Goal: Information Seeking & Learning: Learn about a topic

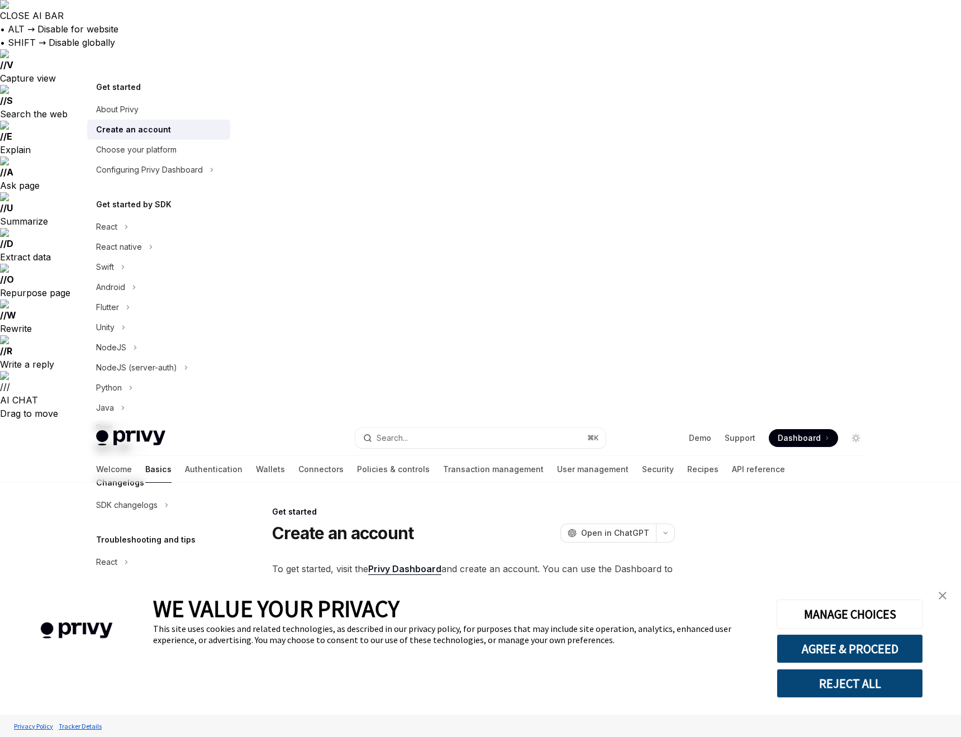
click at [789, 432] on span "Dashboard" at bounding box center [799, 437] width 43 height 11
click at [813, 432] on span "Dashboard" at bounding box center [799, 437] width 43 height 11
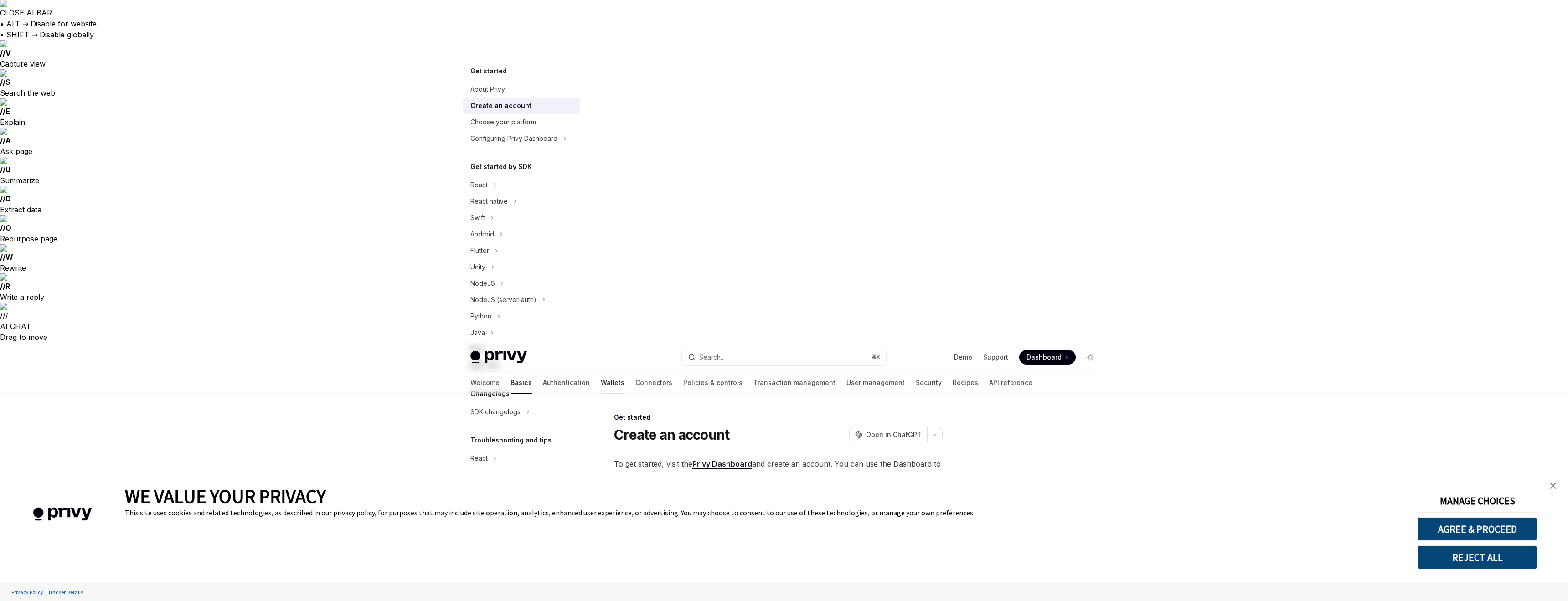
click at [600, 372] on link "Wallets" at bounding box center [612, 382] width 24 height 22
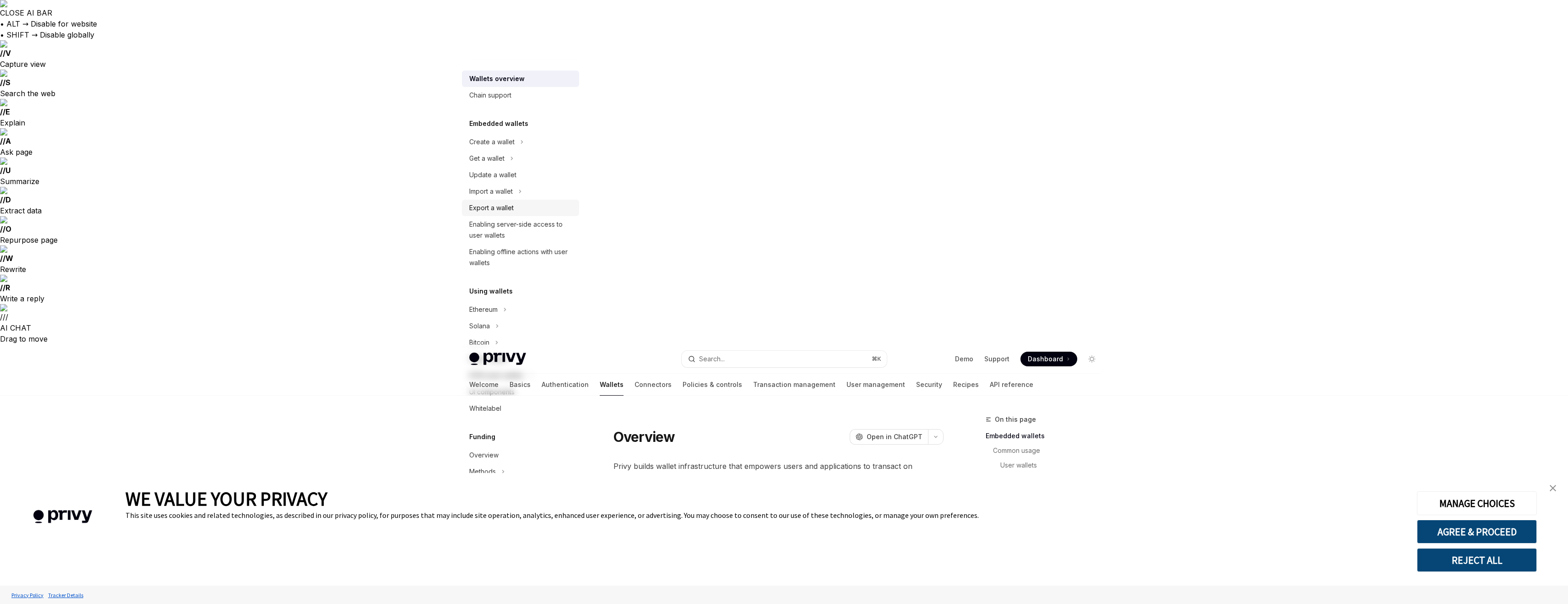
scroll to position [163, 0]
click at [496, 152] on button "Ethereum" at bounding box center [520, 146] width 117 height 16
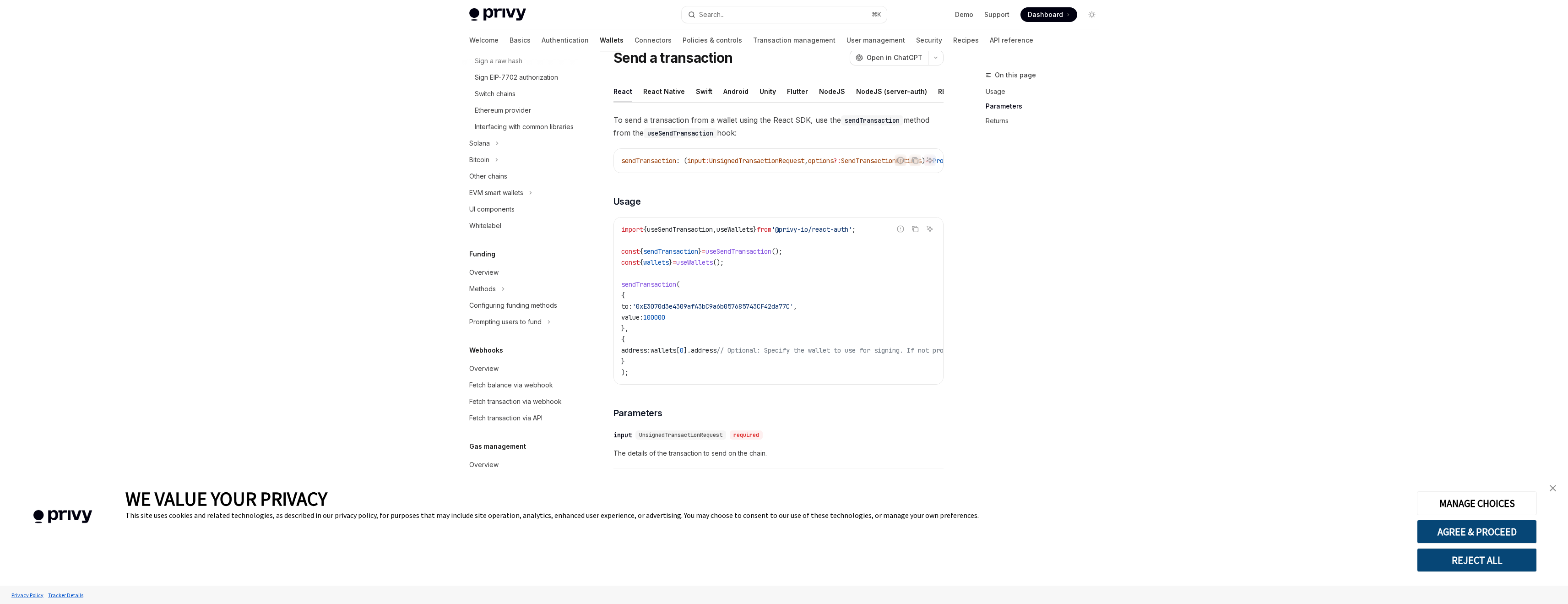
scroll to position [386, 0]
click at [496, 505] on button "Custom setup" at bounding box center [520, 497] width 117 height 16
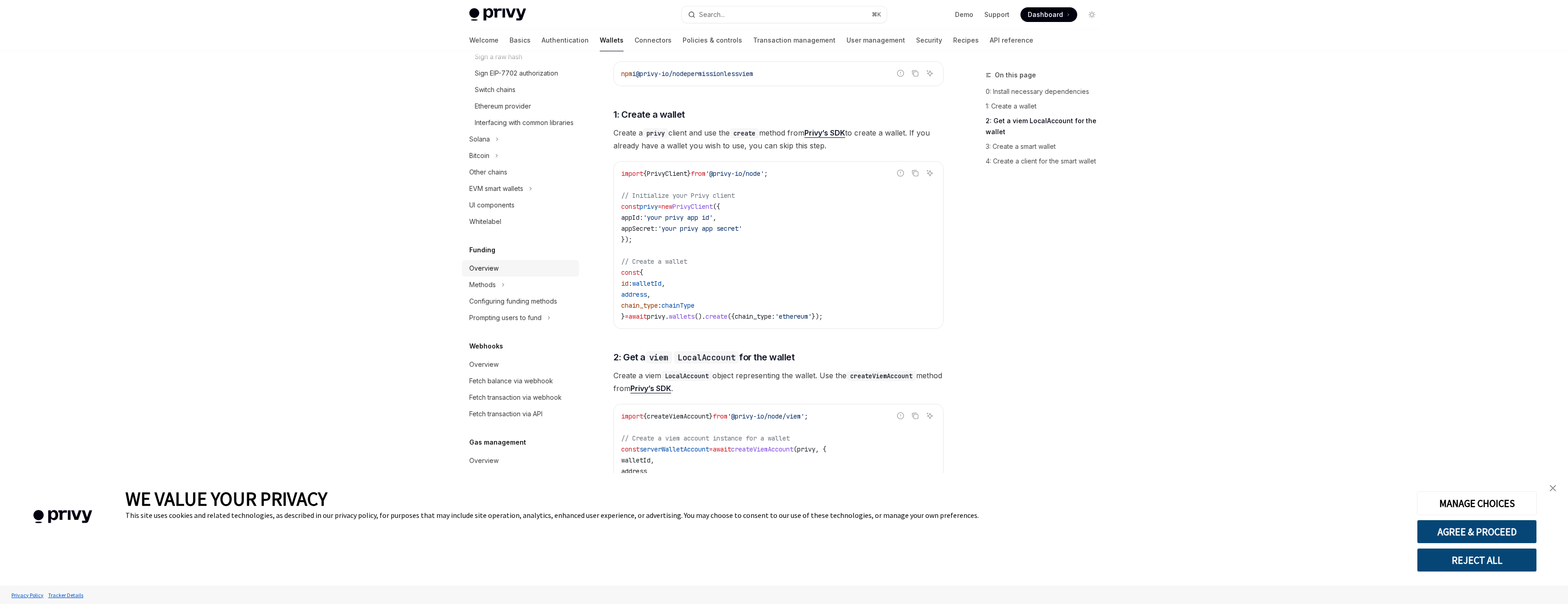
scroll to position [333, 0]
click at [542, 326] on div "Prompting users to fund" at bounding box center [505, 320] width 72 height 11
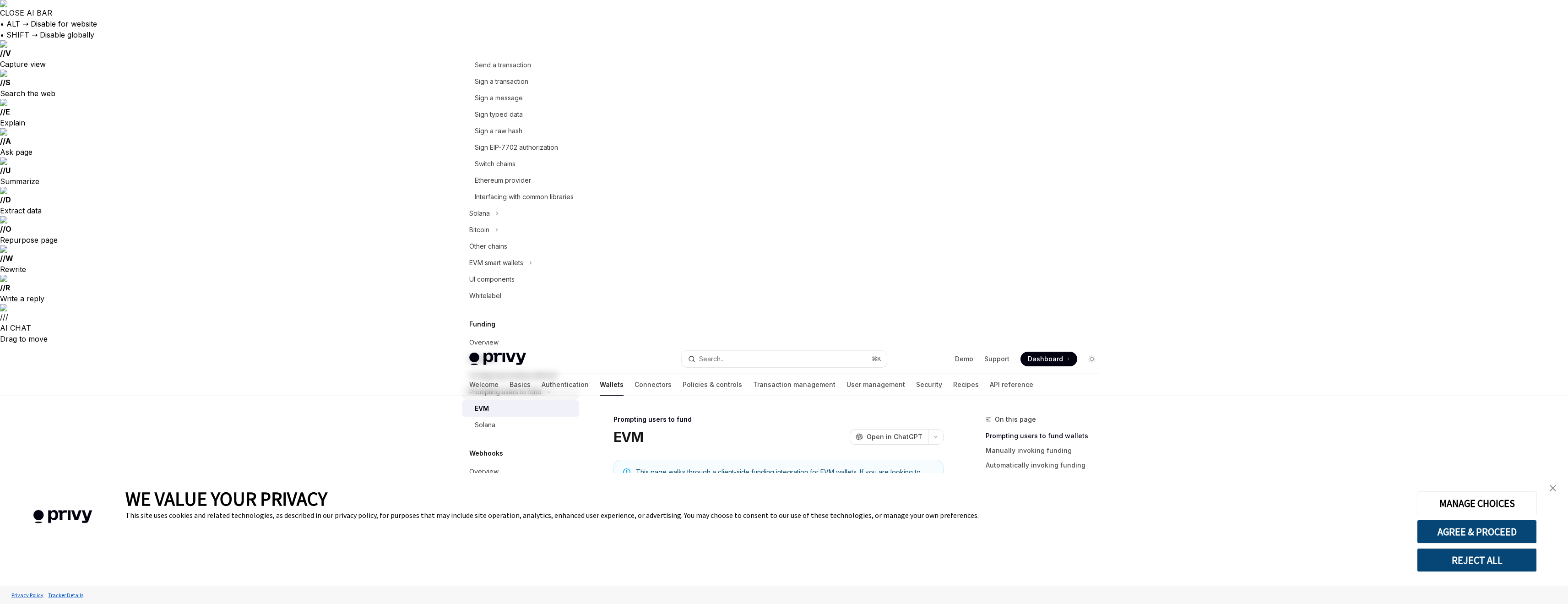
scroll to position [242, 0]
click at [518, 307] on link "UI components" at bounding box center [520, 298] width 117 height 16
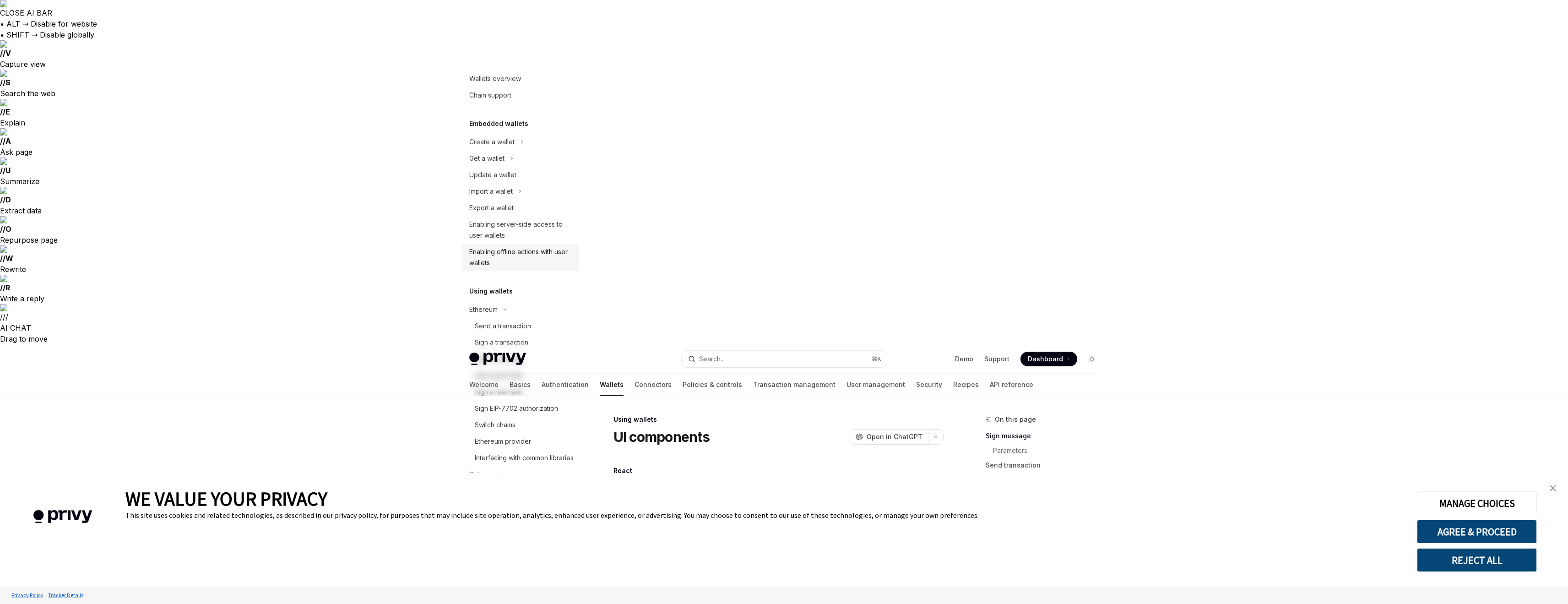
click at [511, 257] on div "Enabling offline actions with user wallets" at bounding box center [521, 257] width 104 height 22
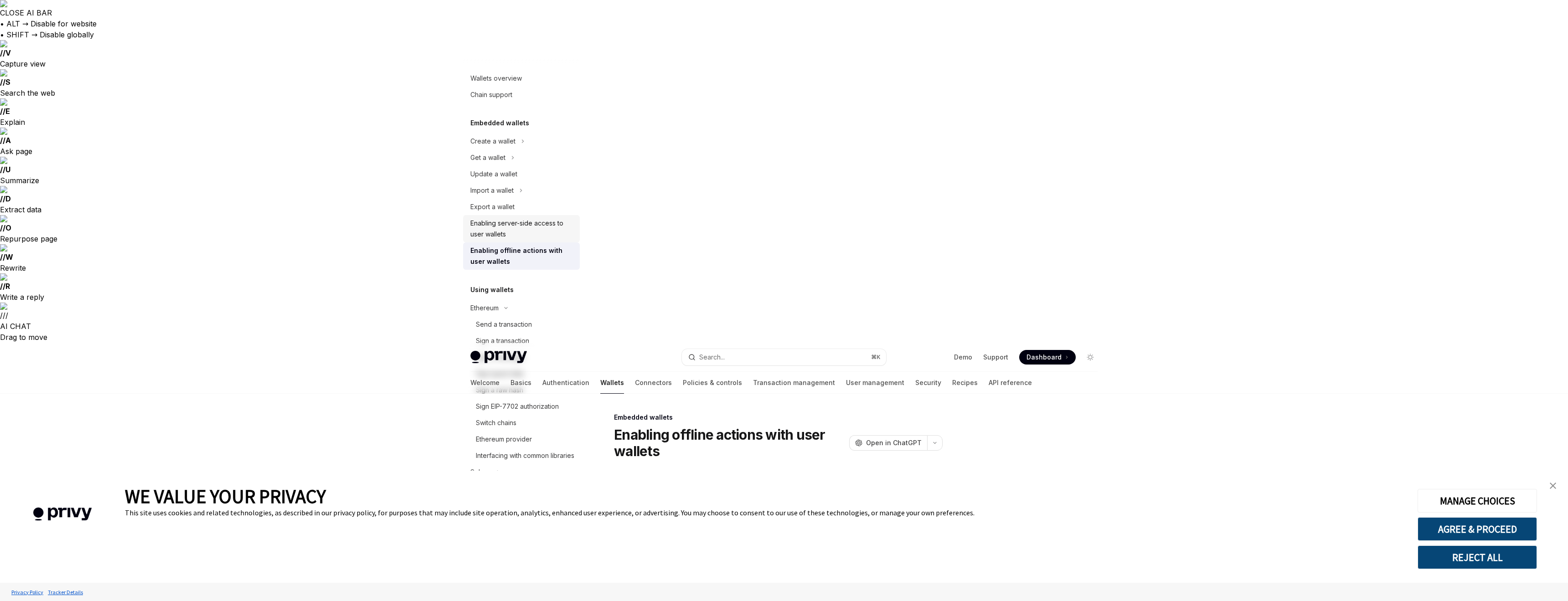
click at [507, 232] on div "Enabling server-side access to user wallets" at bounding box center [522, 228] width 104 height 22
click at [504, 82] on div "Wallets overview" at bounding box center [496, 77] width 51 height 11
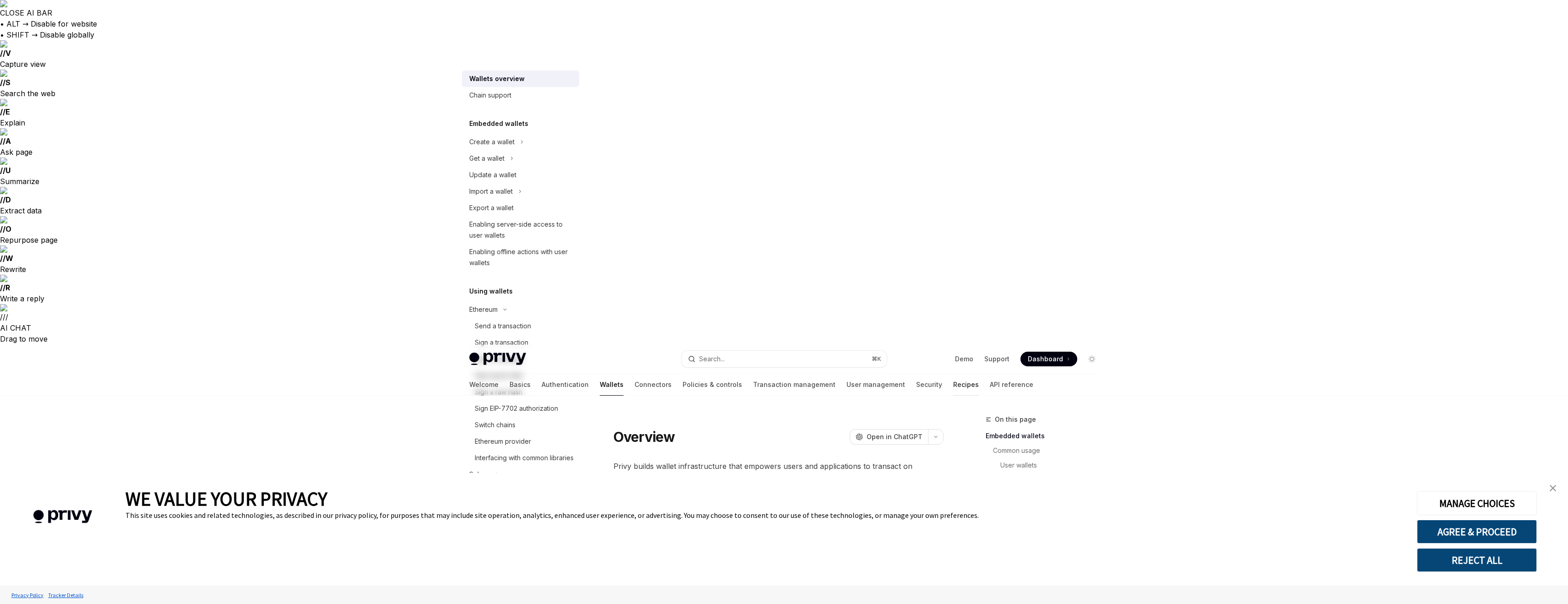
click at [786, 374] on link "Recipes" at bounding box center [965, 384] width 25 height 22
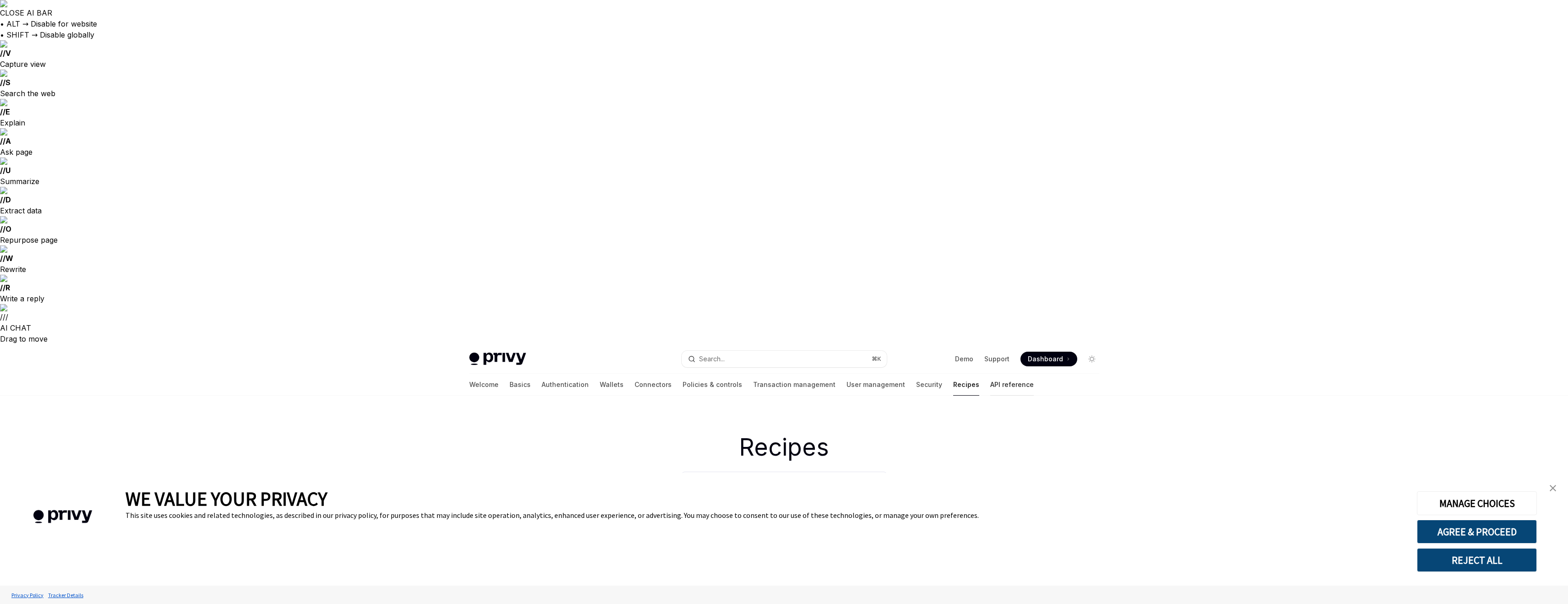
click at [786, 374] on link "API reference" at bounding box center [1012, 384] width 43 height 22
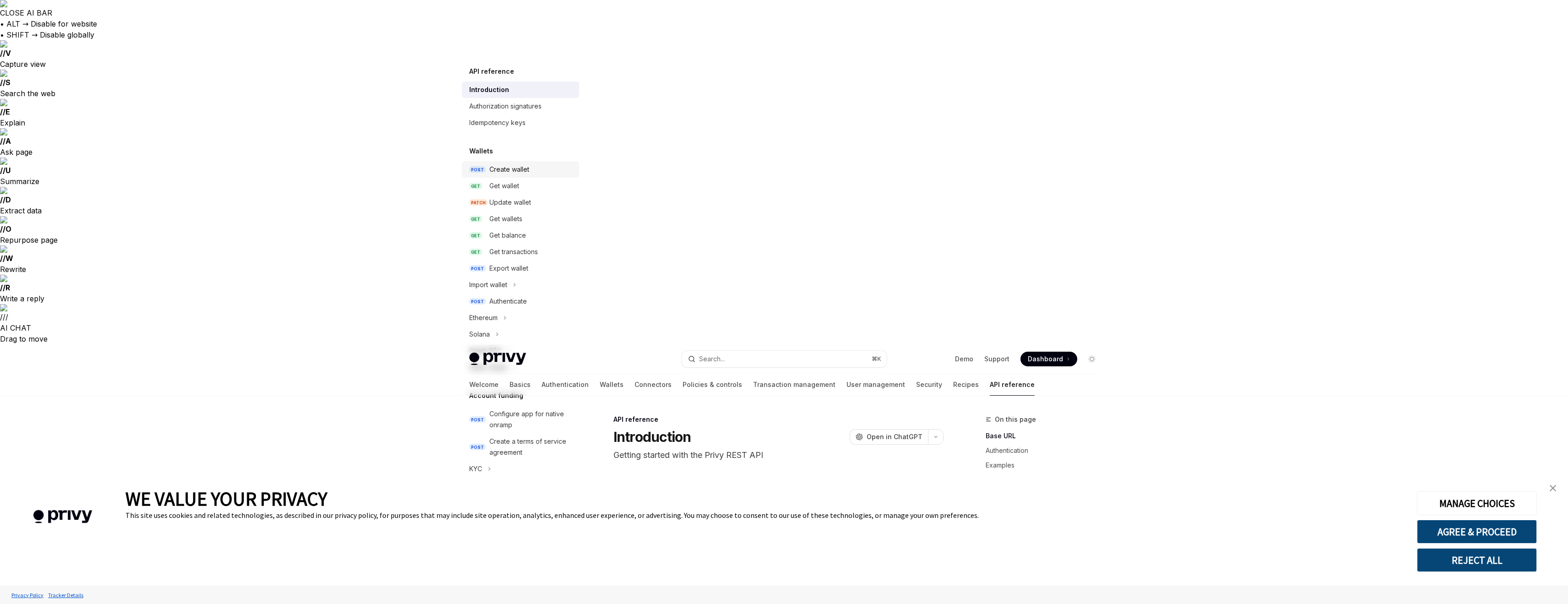
click at [529, 167] on div "Create wallet" at bounding box center [531, 169] width 84 height 11
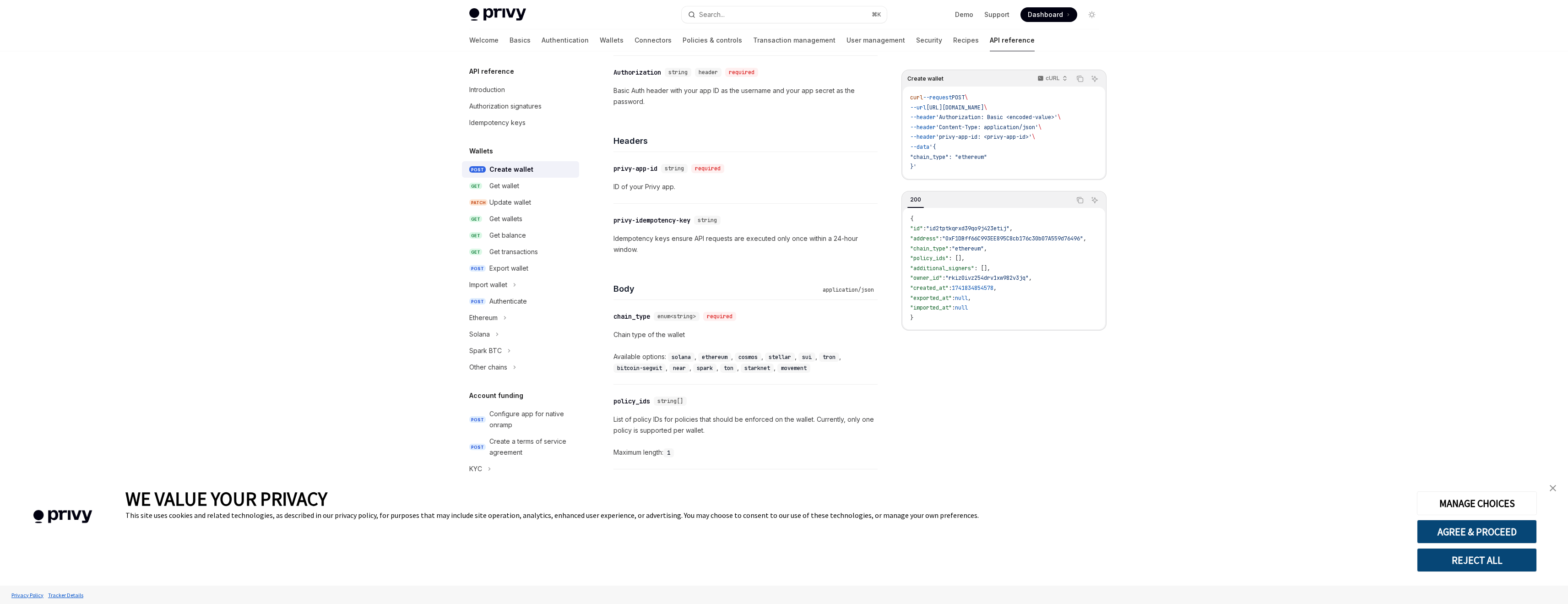
scroll to position [551, 0]
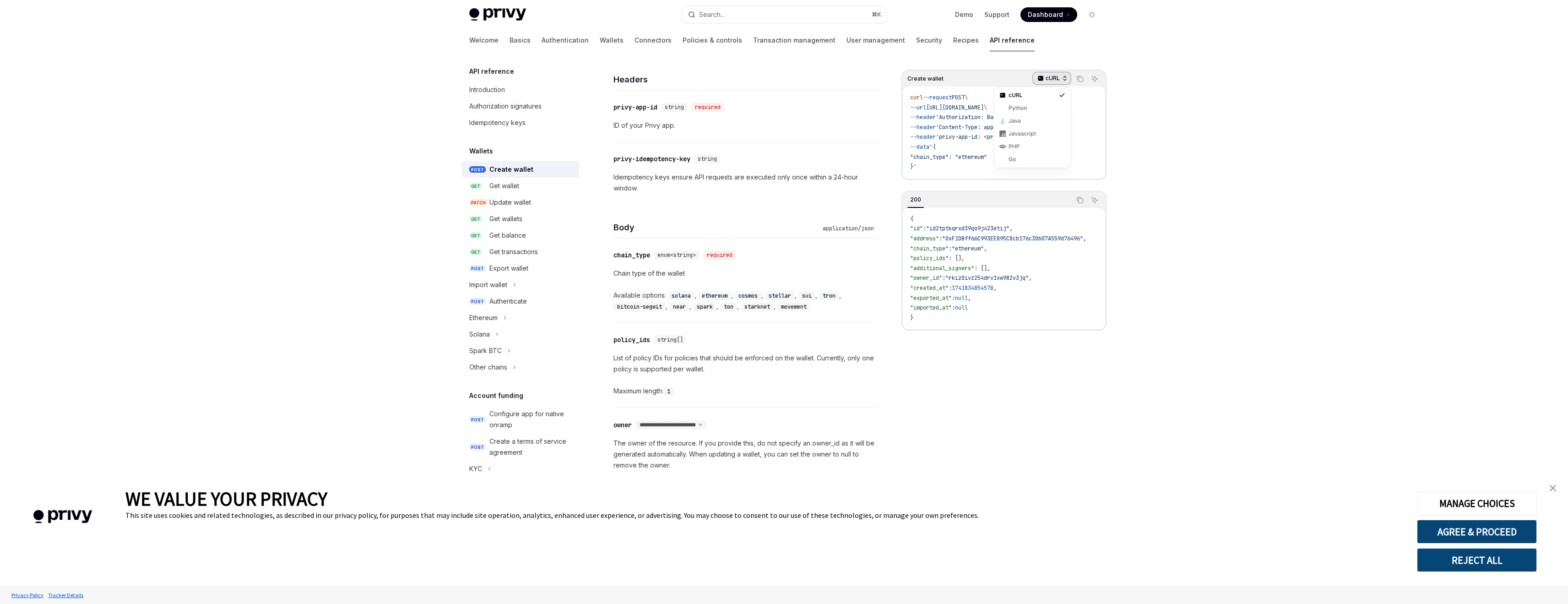
click at [786, 73] on div "cURL" at bounding box center [1051, 79] width 39 height 13
click at [786, 102] on div "Python" at bounding box center [1031, 108] width 73 height 13
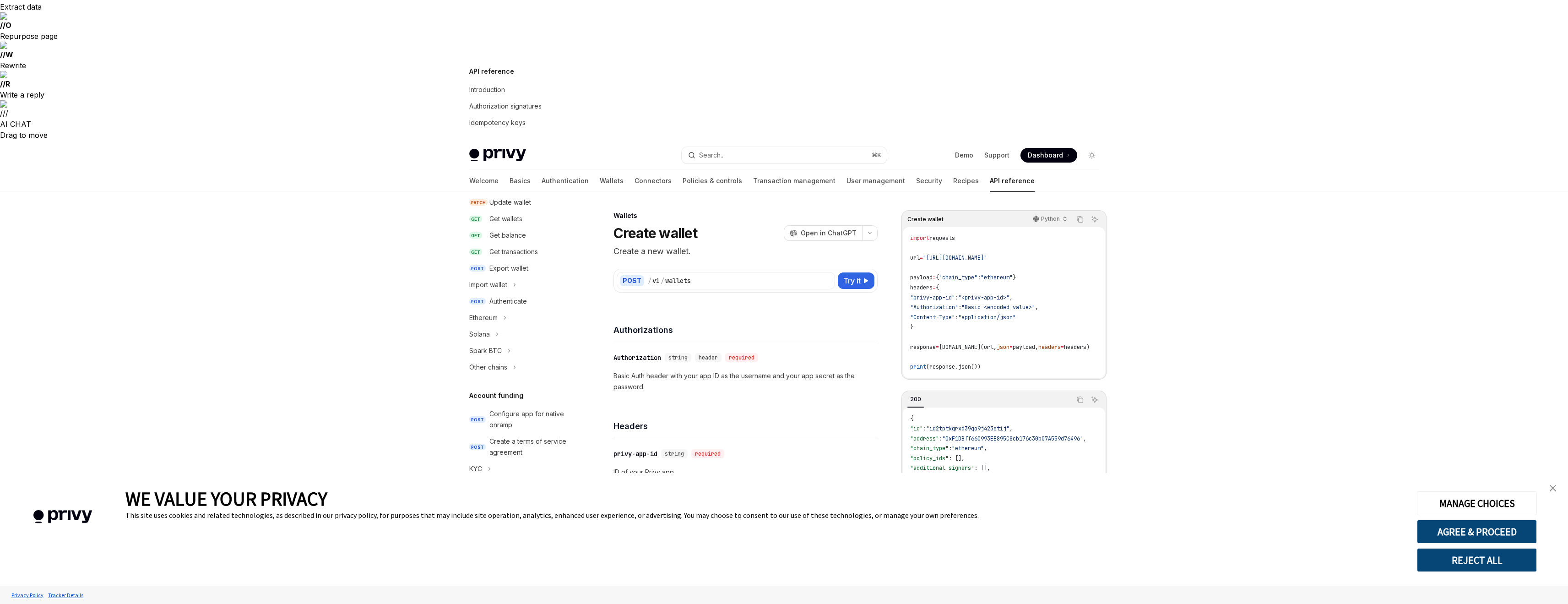
scroll to position [0, 0]
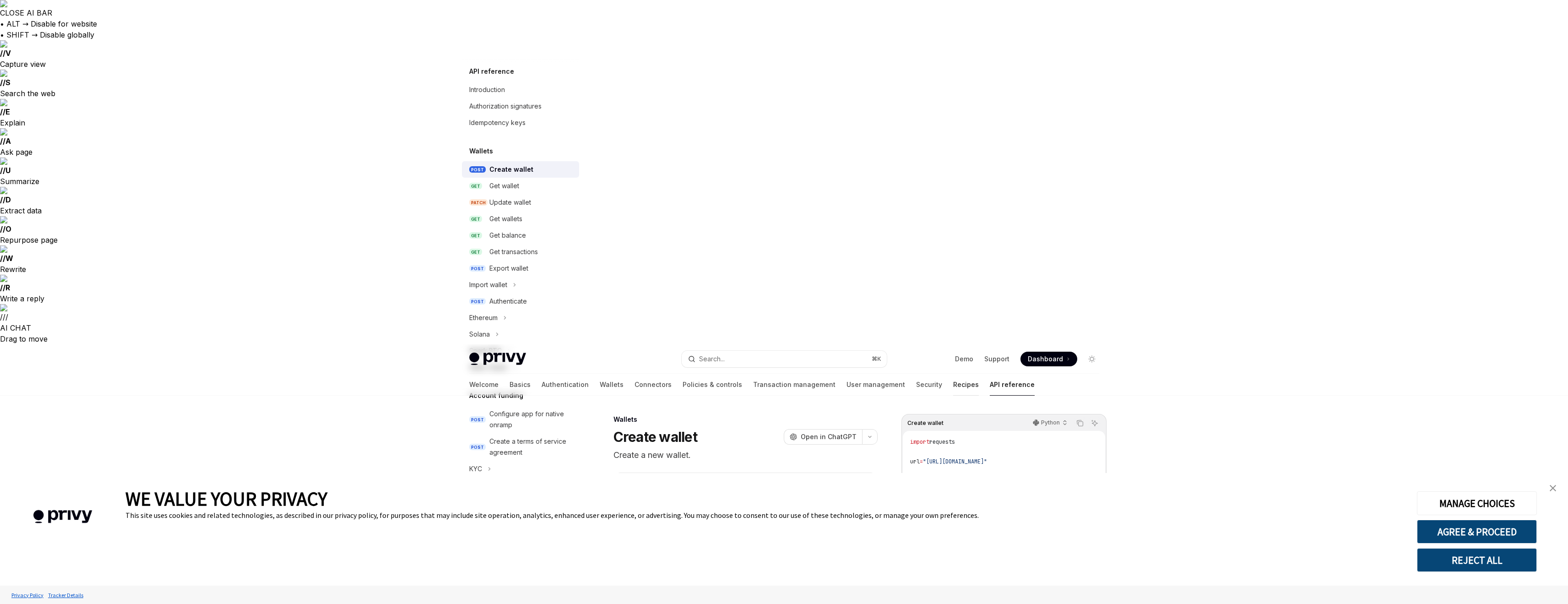
click at [786, 374] on link "Recipes" at bounding box center [965, 384] width 25 height 22
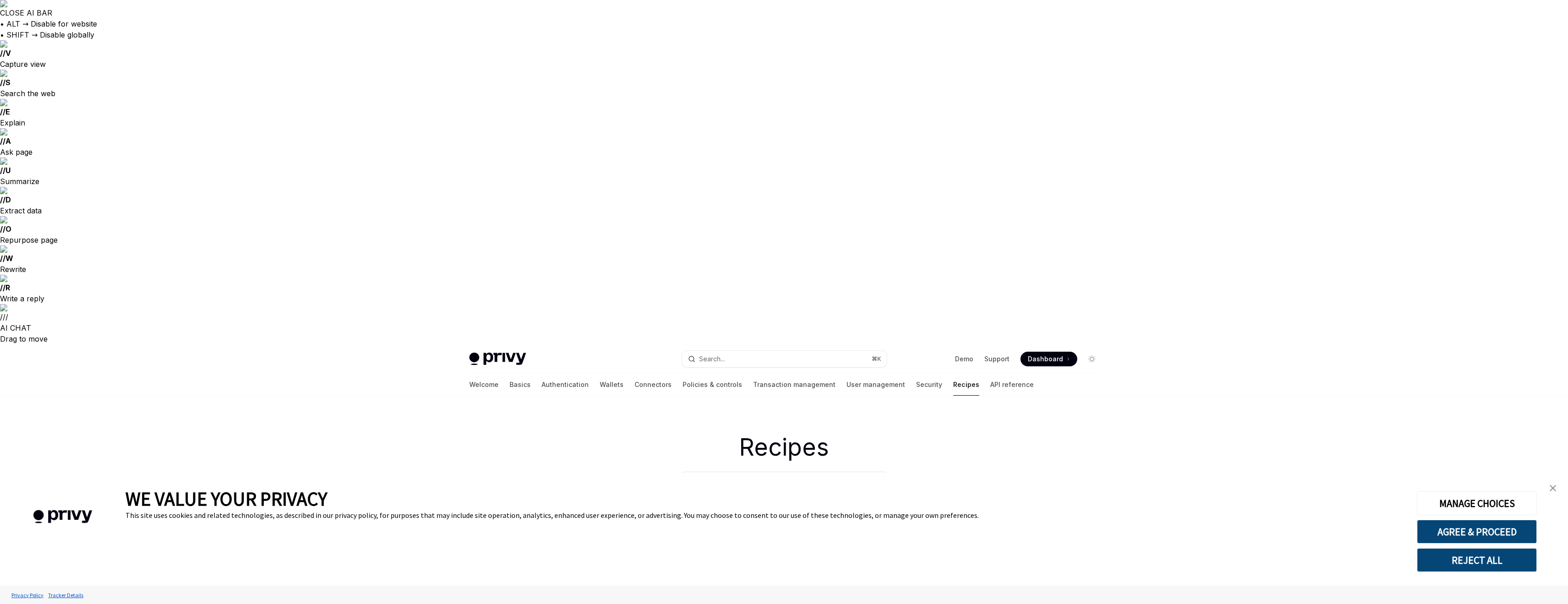
click at [786, 374] on div "Welcome Basics Authentication Wallets Connectors Policies & controls Transactio…" at bounding box center [751, 384] width 564 height 22
click at [786, 374] on link "Security" at bounding box center [929, 384] width 26 height 22
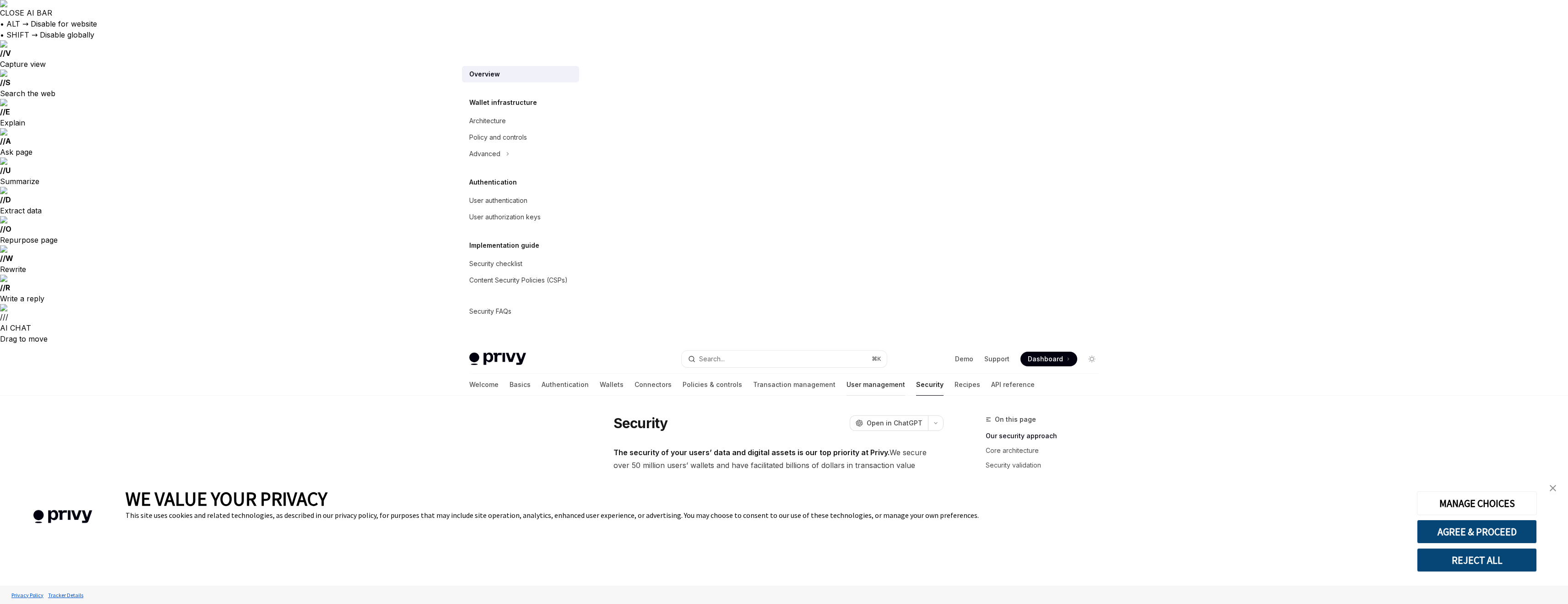
click at [786, 374] on link "User management" at bounding box center [876, 384] width 59 height 22
click at [756, 374] on link "Transaction management" at bounding box center [797, 384] width 83 height 22
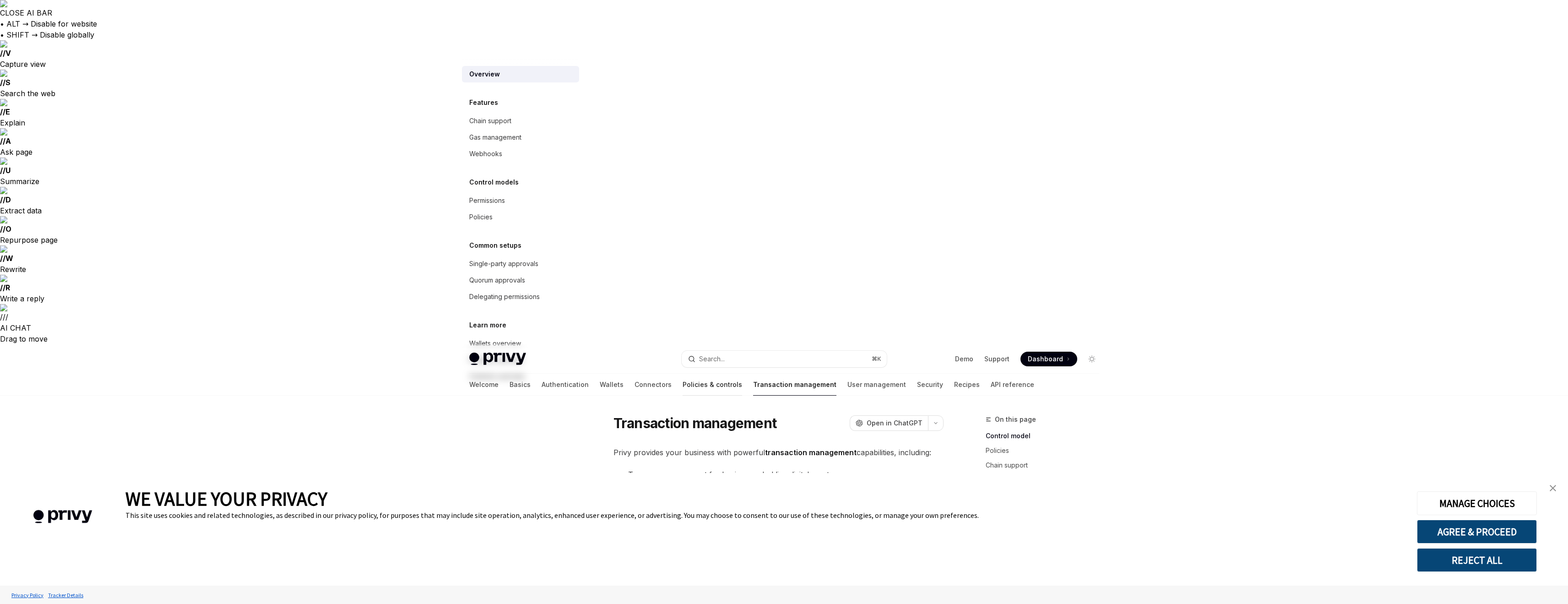
click at [682, 374] on link "Policies & controls" at bounding box center [712, 384] width 60 height 22
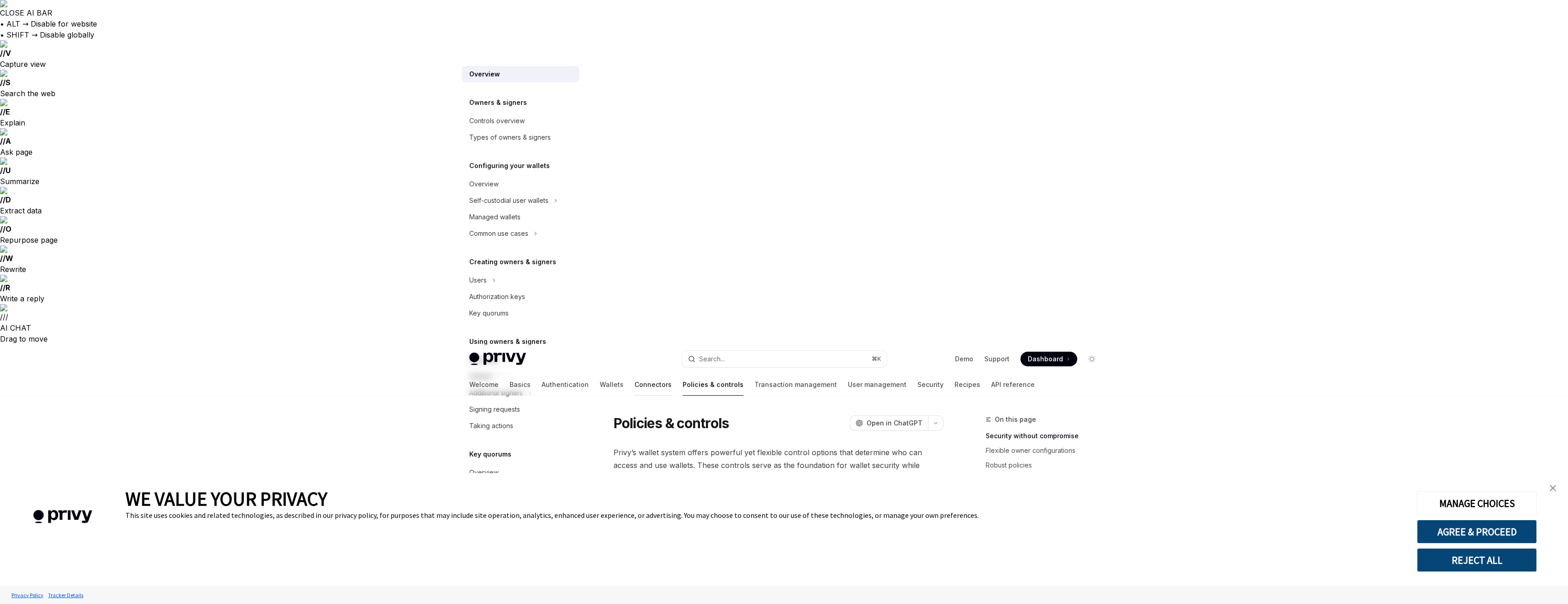
click at [634, 374] on link "Connectors" at bounding box center [652, 384] width 37 height 22
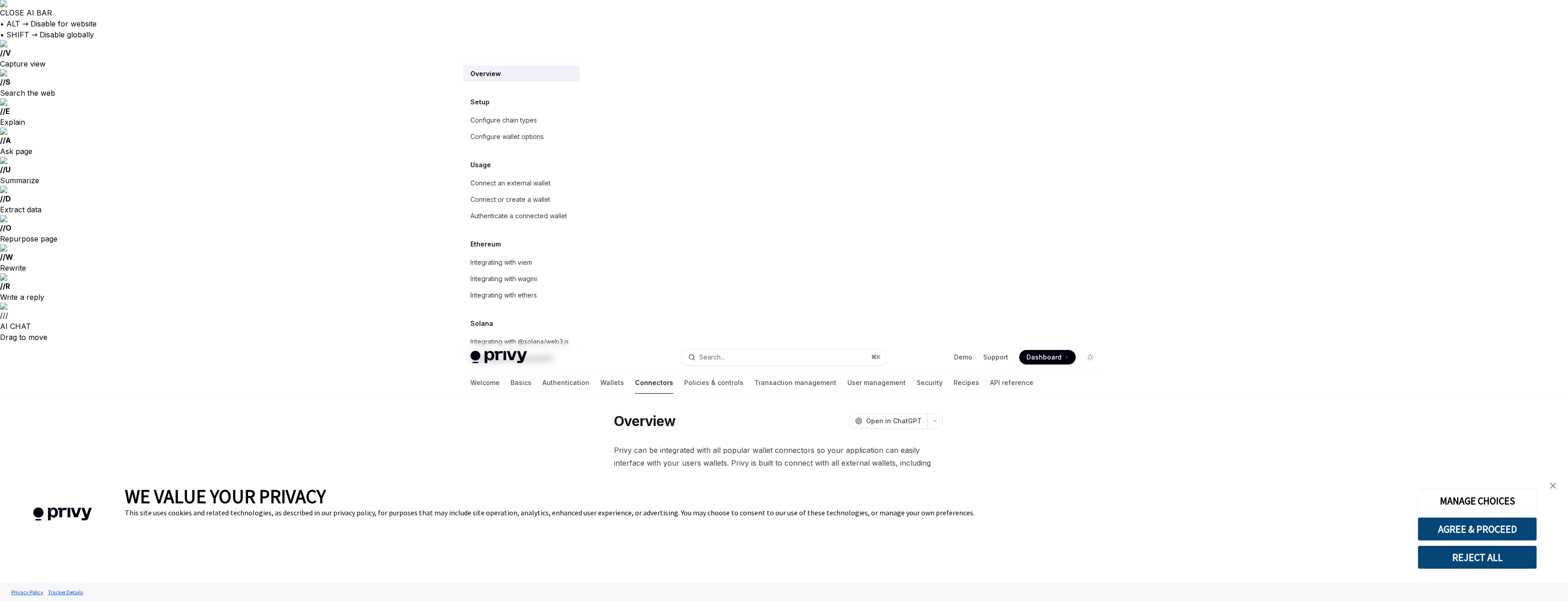
click at [551, 372] on div "Welcome Basics Authentication Wallets Connectors Policies & controls Transactio…" at bounding box center [752, 382] width 563 height 22
click at [600, 372] on link "Wallets" at bounding box center [612, 382] width 24 height 22
type textarea "*"
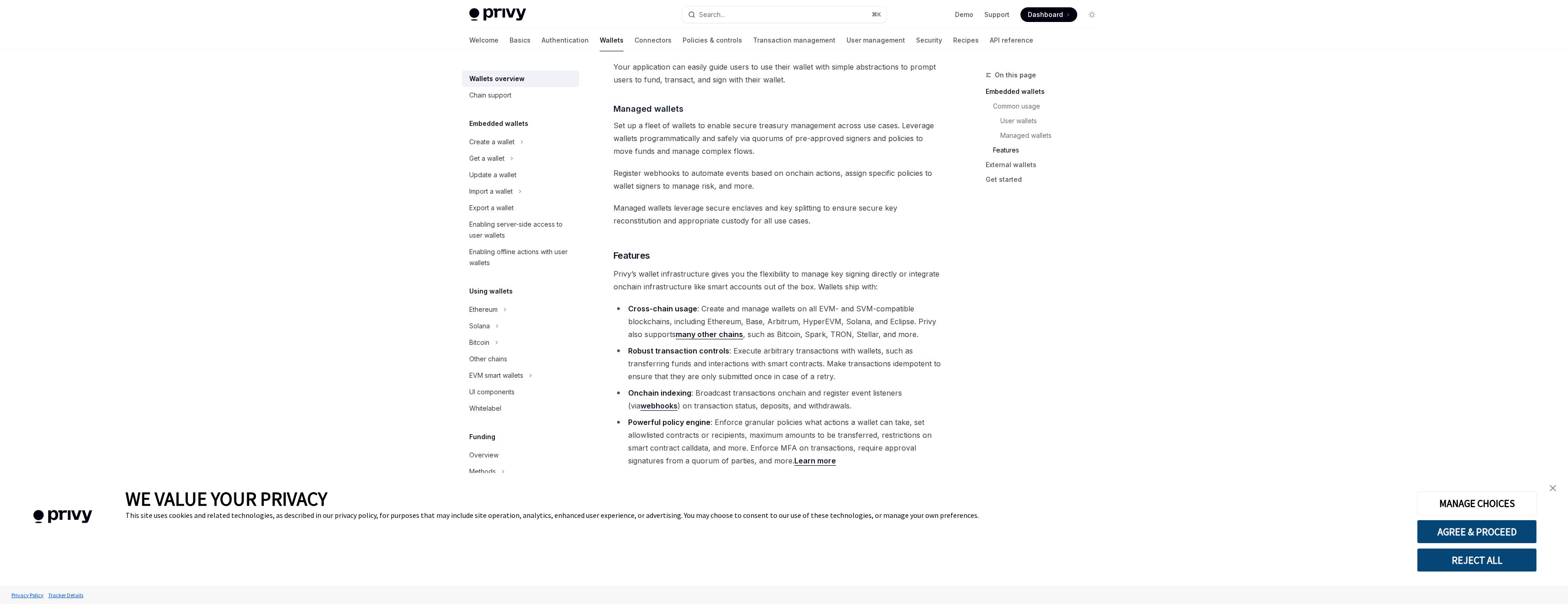
scroll to position [1231, 0]
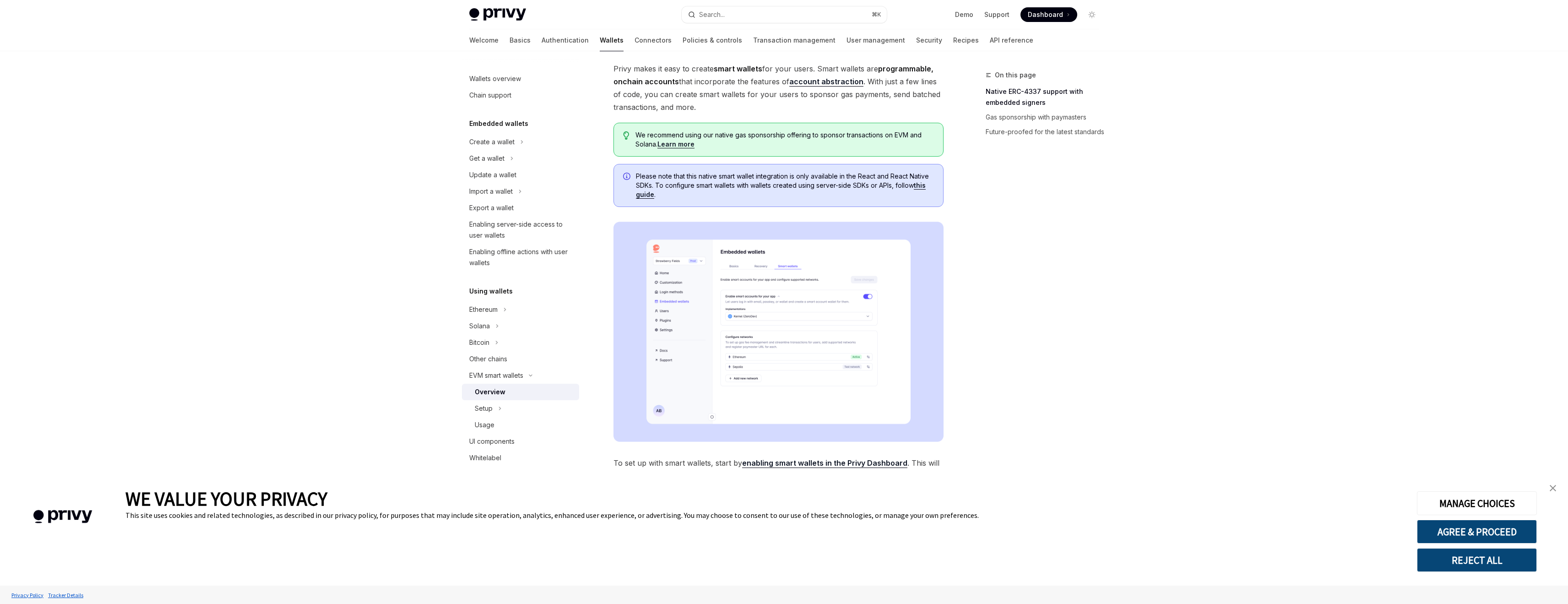
scroll to position [402, 0]
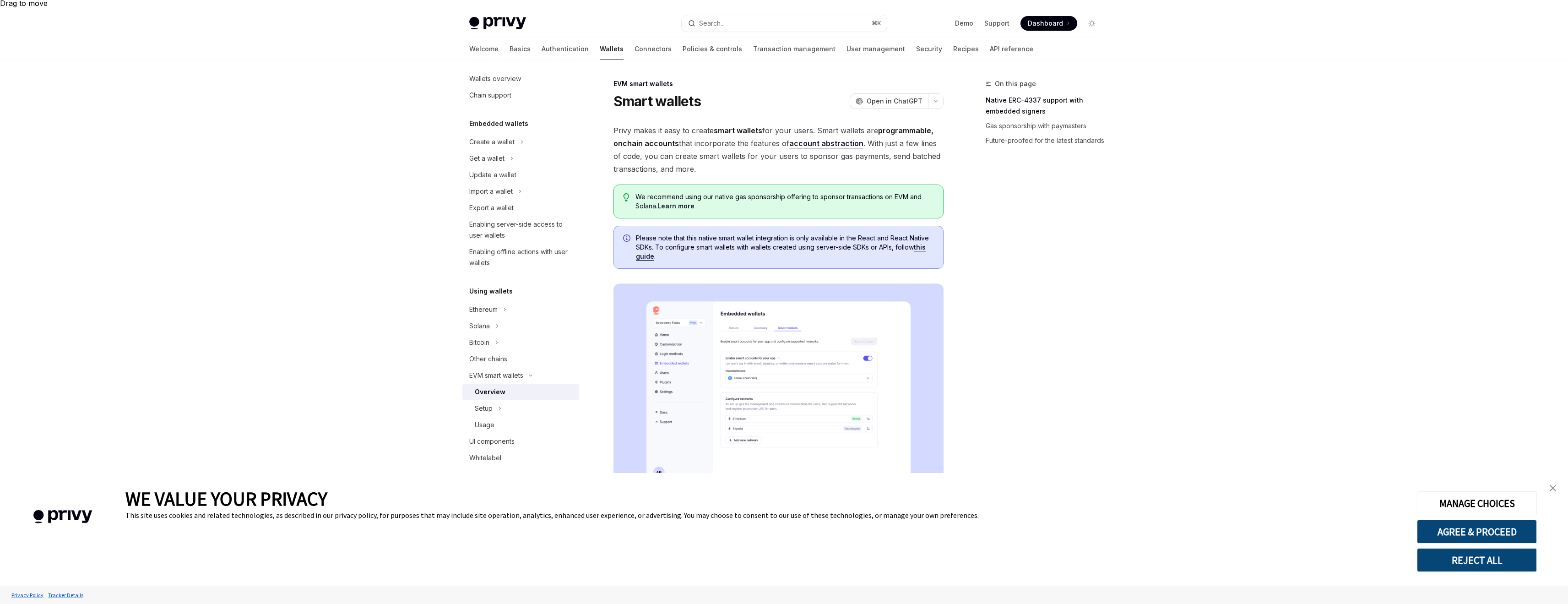
scroll to position [320, 0]
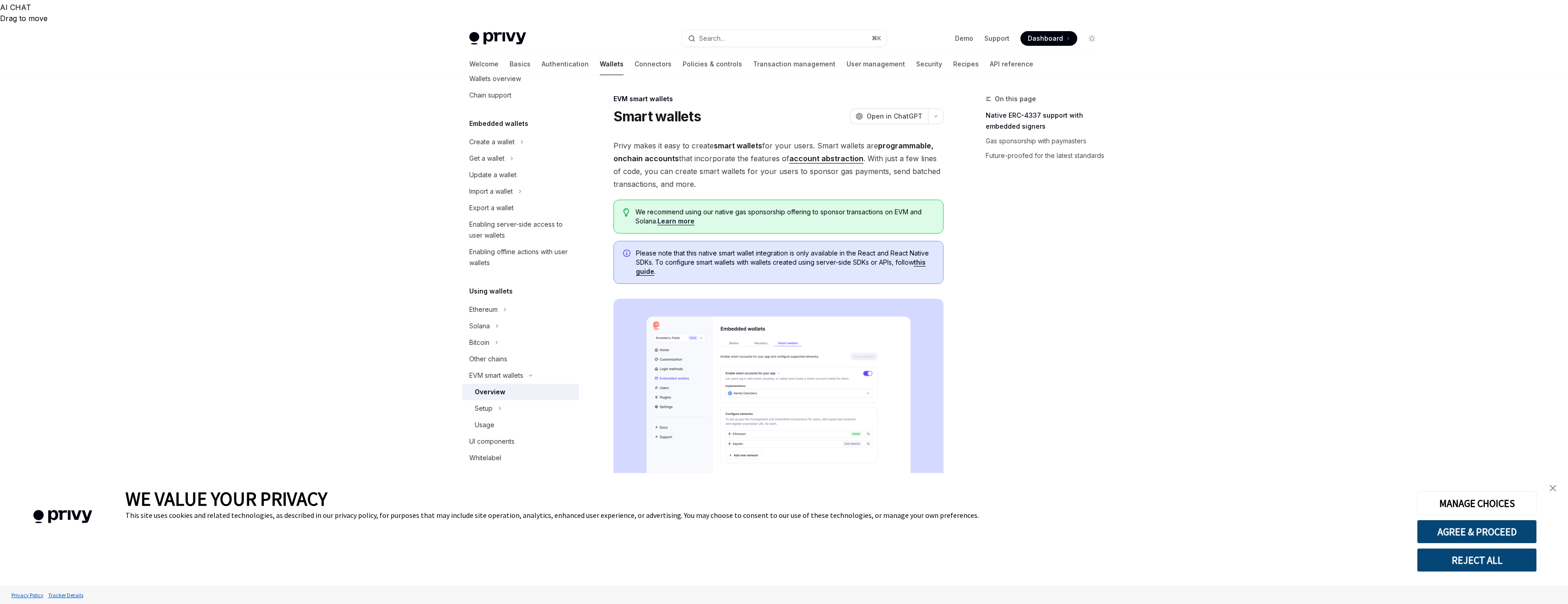
click at [604, 595] on div "Navigate to header" at bounding box center [600, 600] width 11 height 11
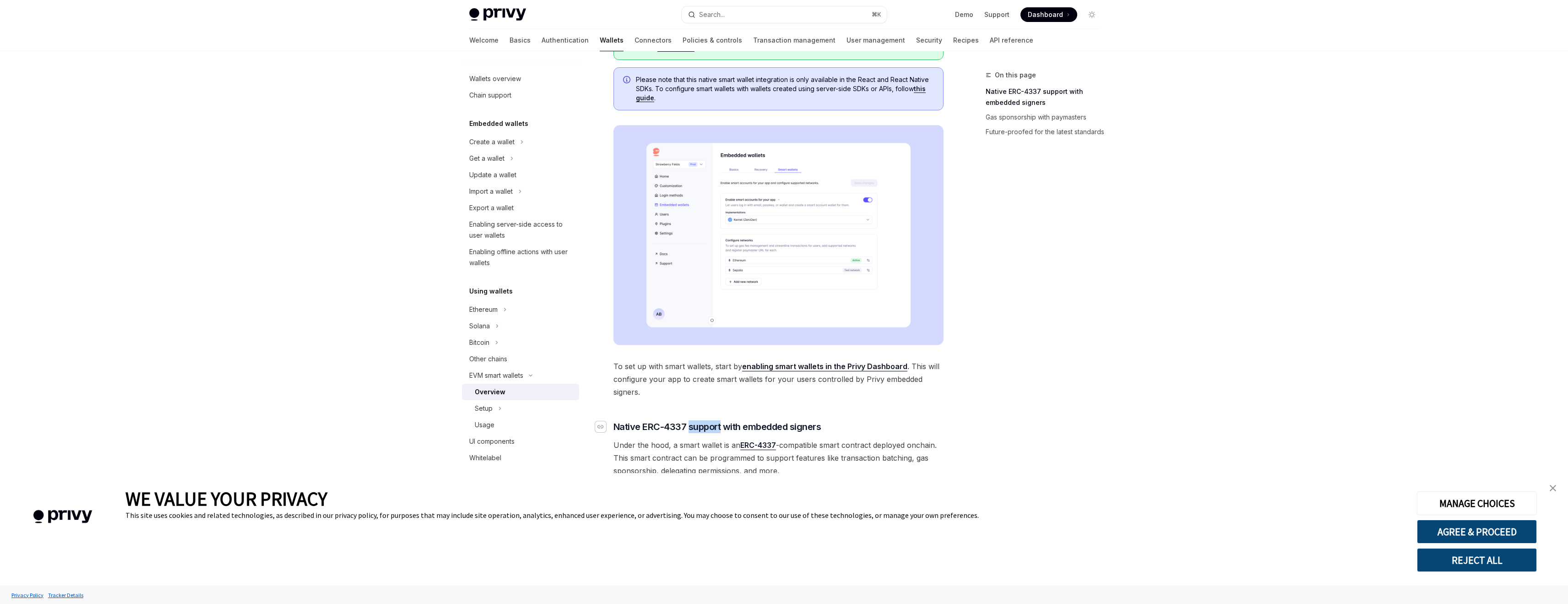
scroll to position [501, 0]
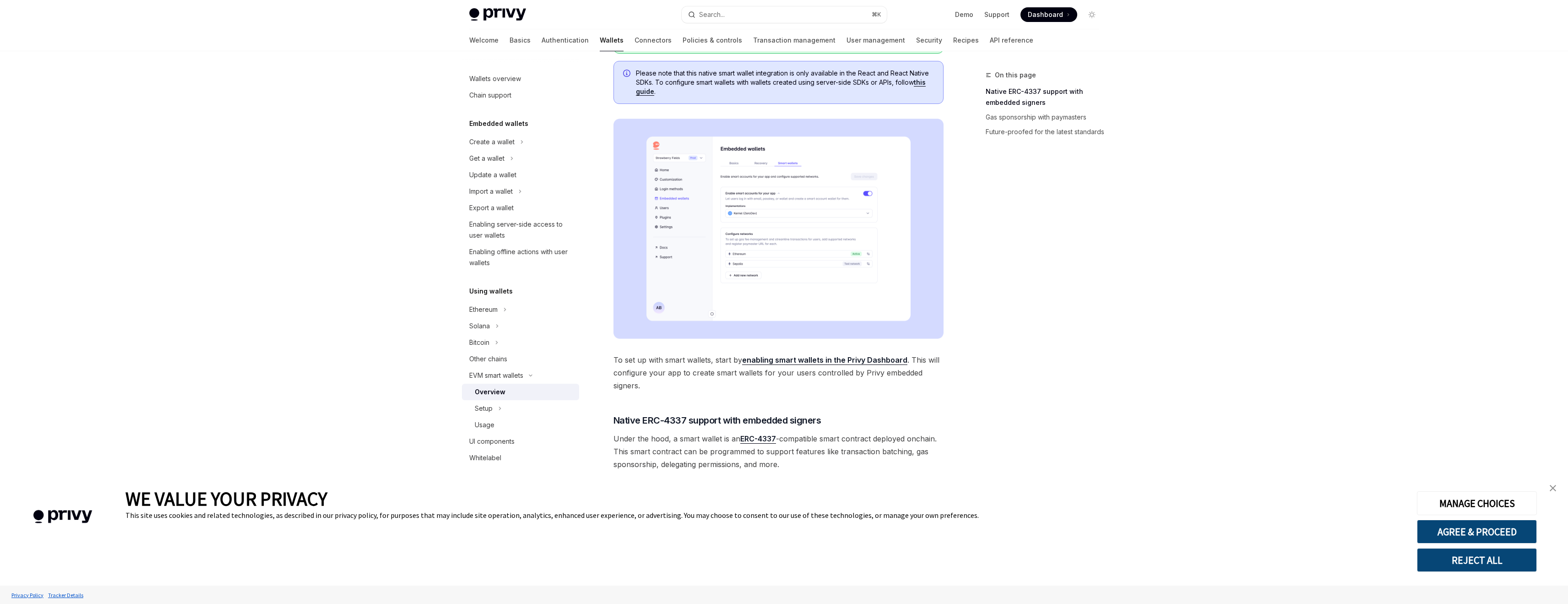
click at [705, 540] on span "Your app can customize which ERC-4337 account implementation powers your users’…" at bounding box center [778, 559] width 330 height 39
copy span "ZeroDev"
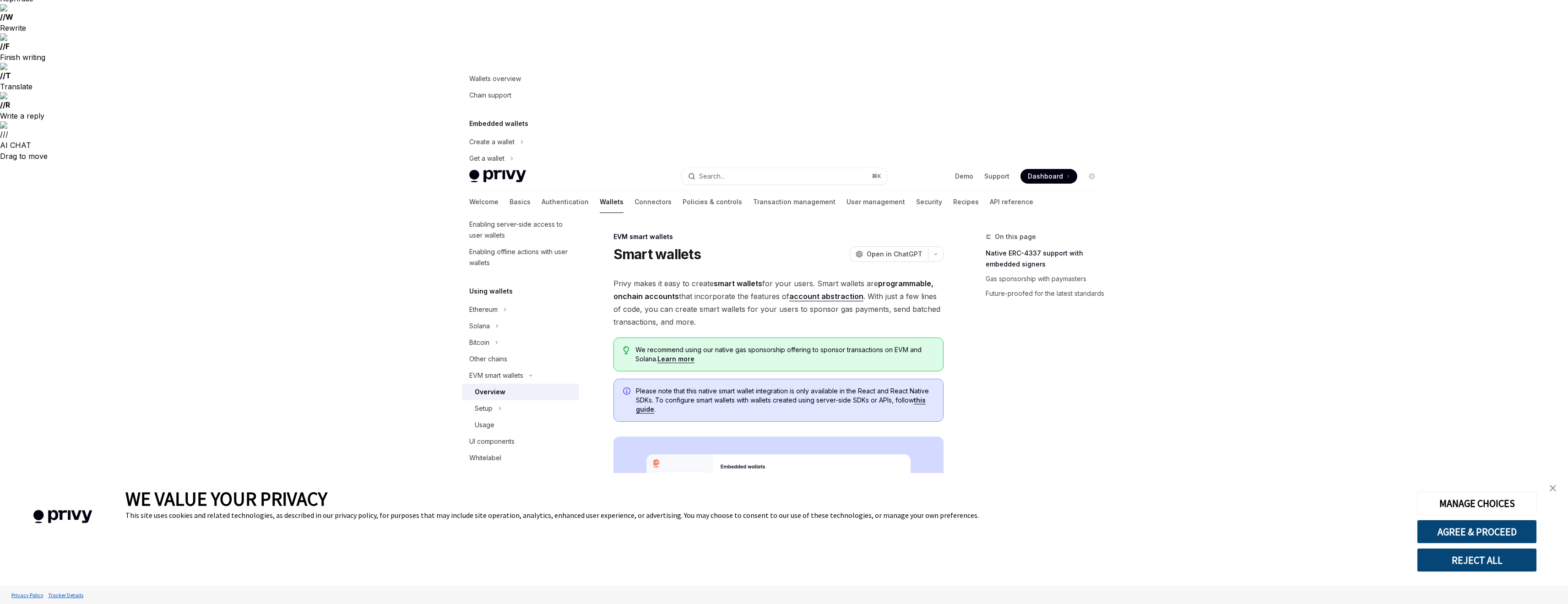
scroll to position [0, 0]
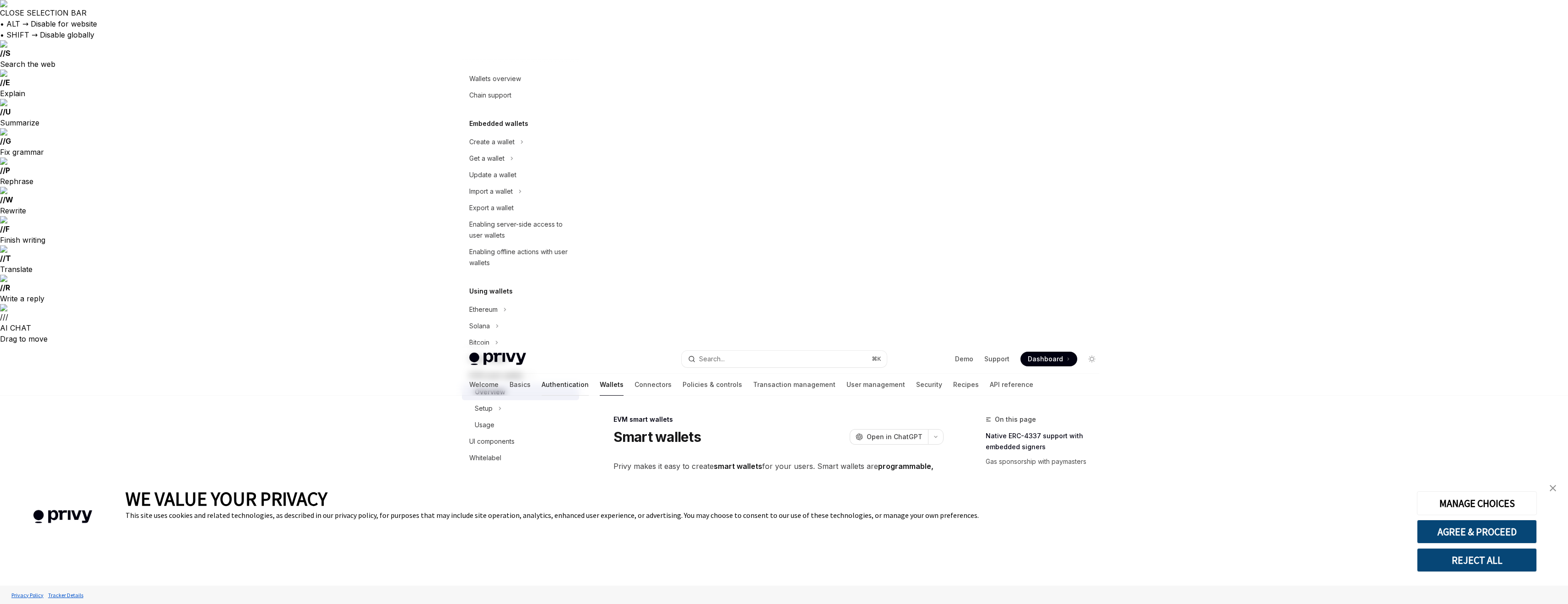
click at [542, 374] on link "Authentication" at bounding box center [565, 384] width 48 height 22
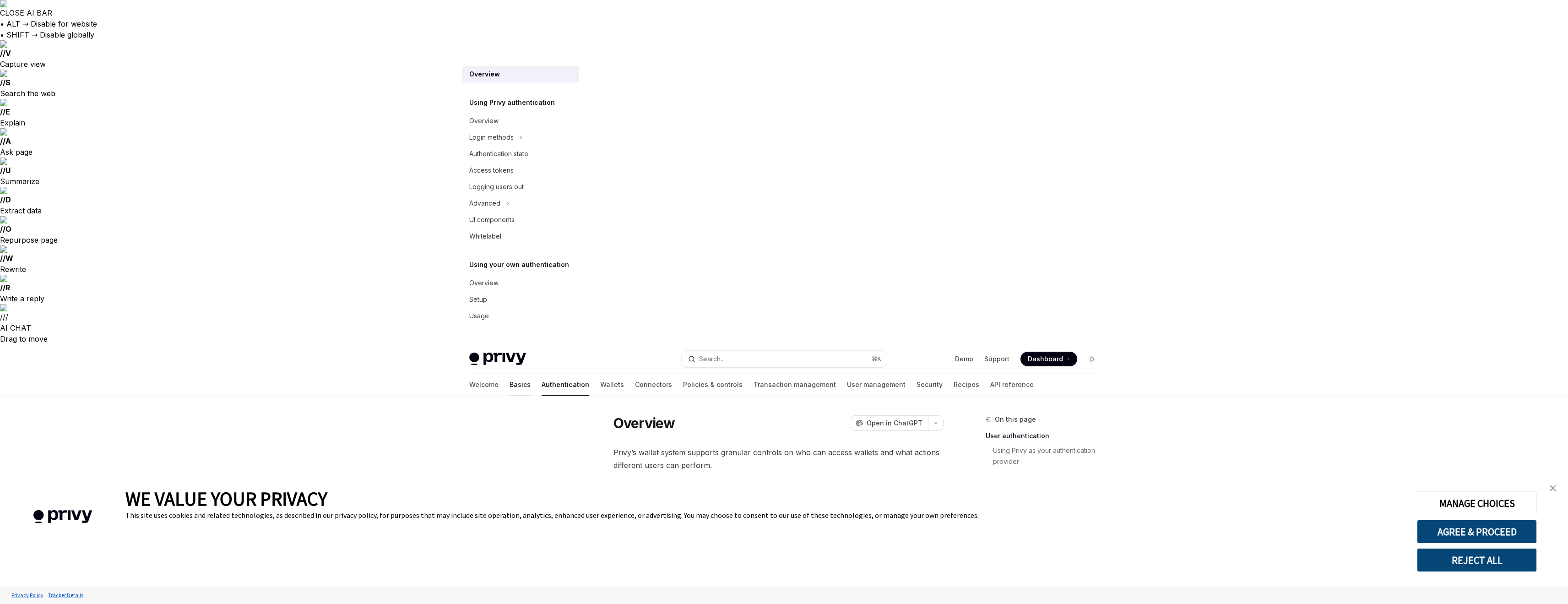
click at [510, 374] on link "Basics" at bounding box center [520, 384] width 21 height 22
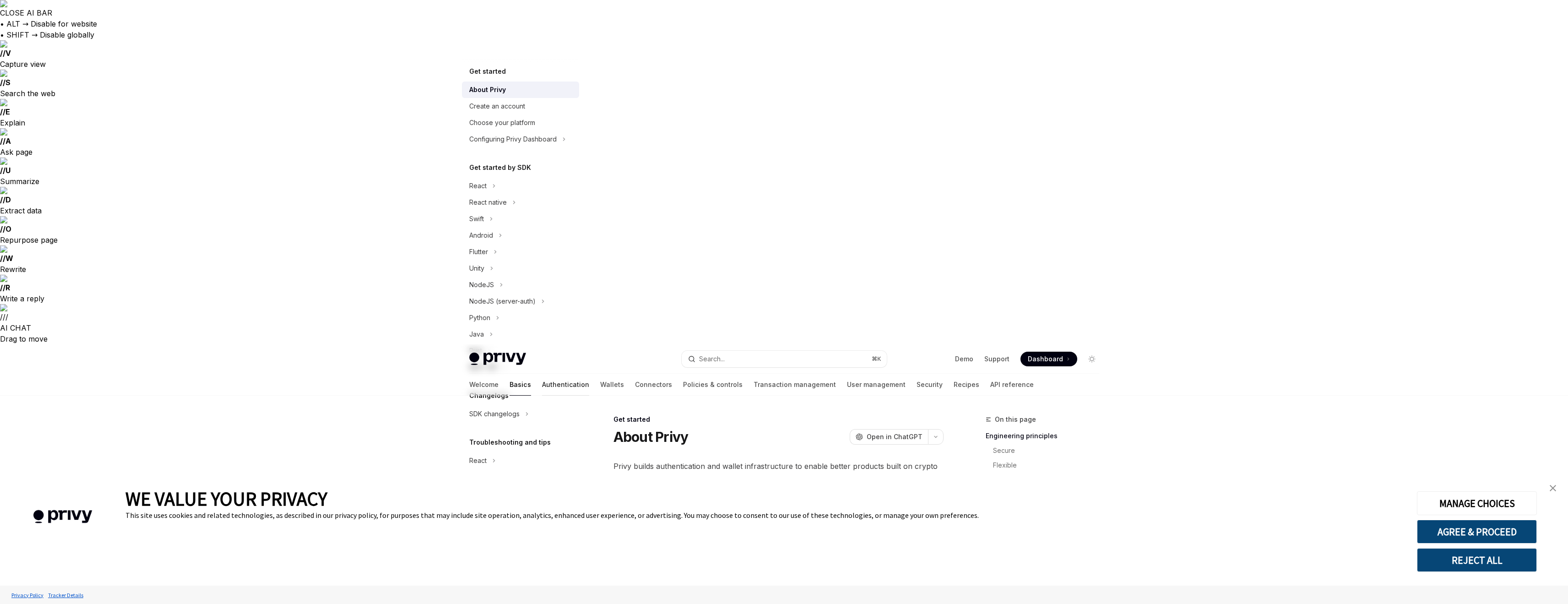
click at [542, 374] on link "Authentication" at bounding box center [566, 384] width 48 height 22
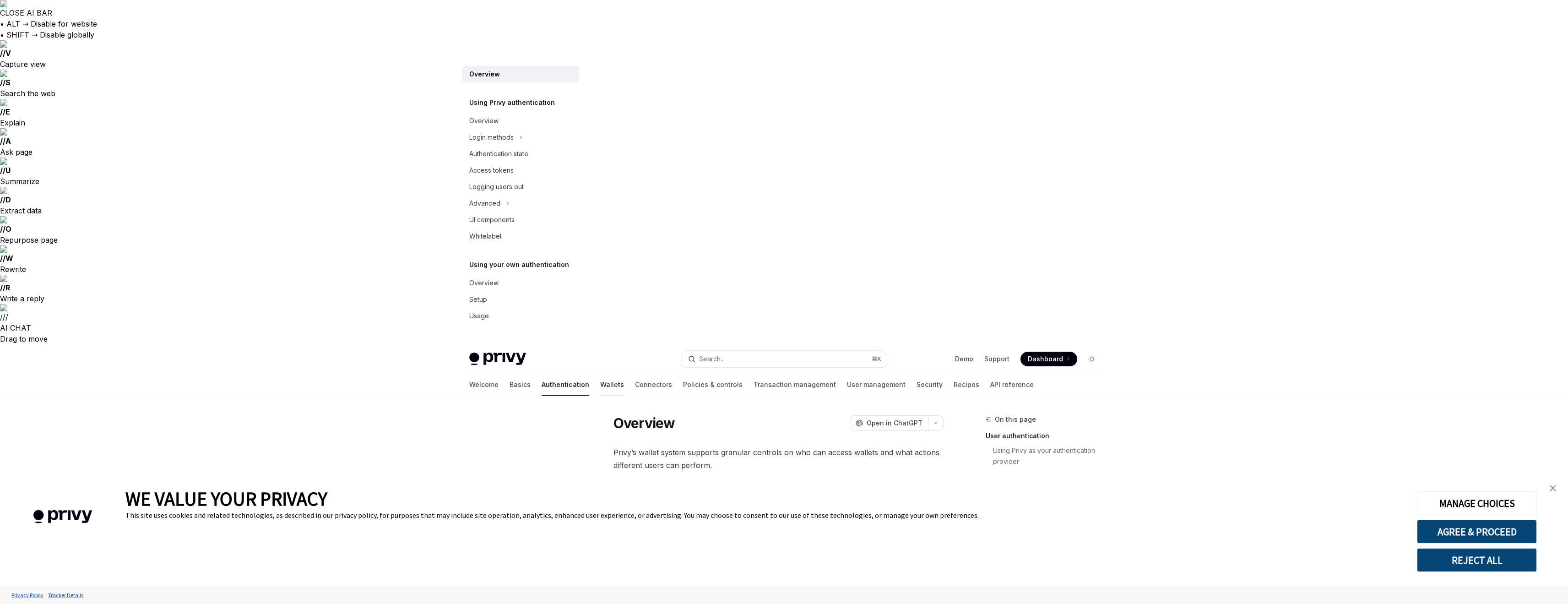
click at [600, 374] on link "Wallets" at bounding box center [612, 384] width 24 height 22
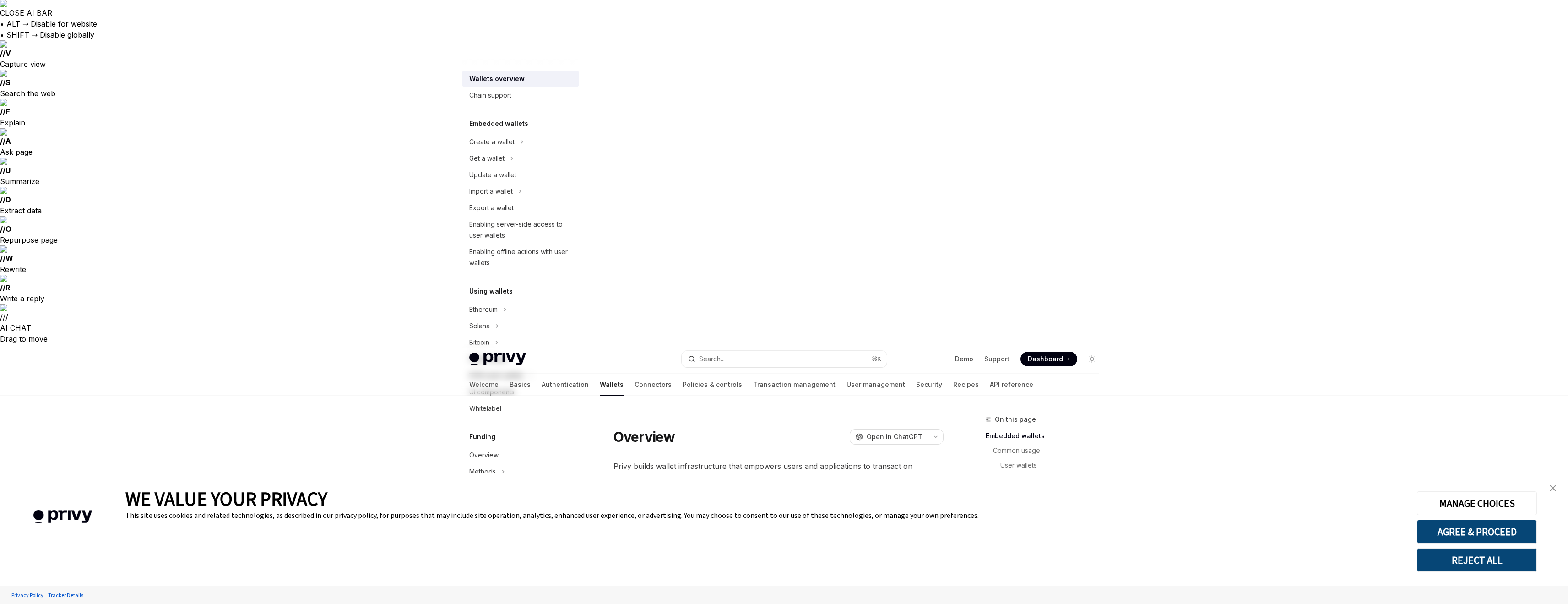
click at [627, 374] on div "Welcome Basics Authentication Wallets Connectors Policies & controls Transactio…" at bounding box center [751, 384] width 564 height 22
click at [990, 374] on link "API reference" at bounding box center [1011, 384] width 43 height 22
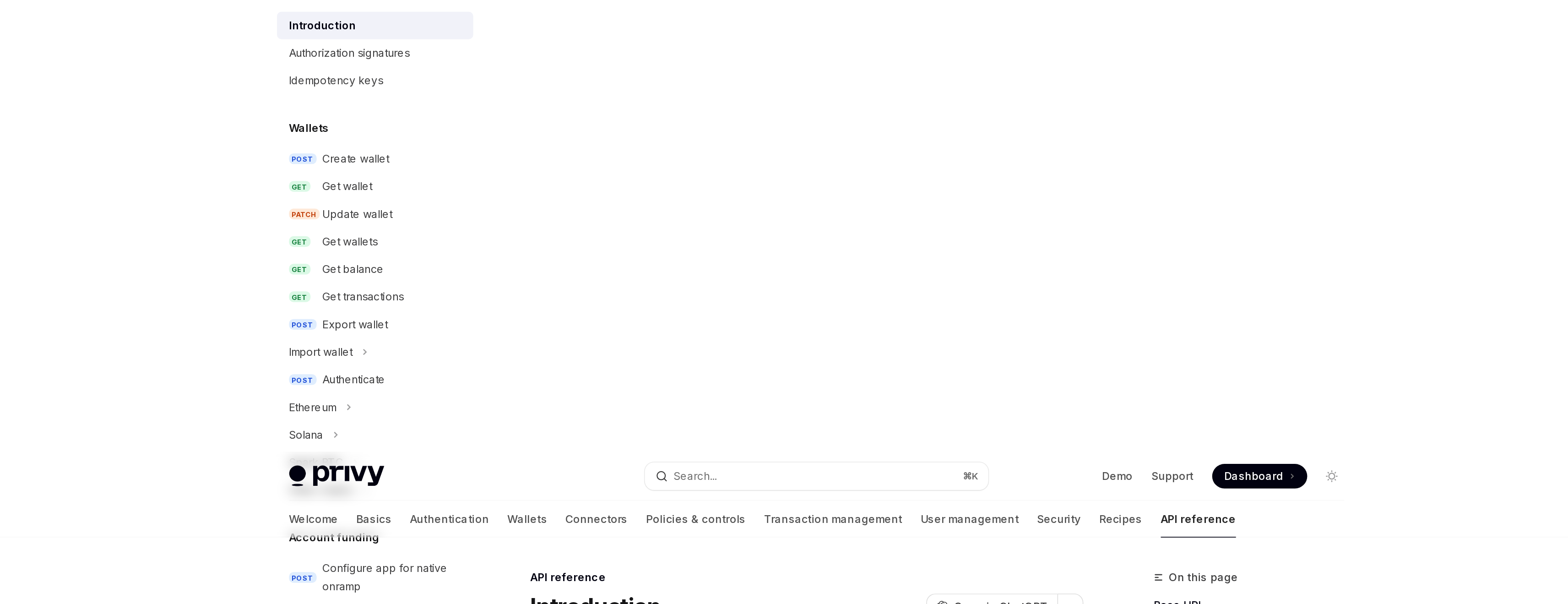
click at [706, 476] on span "Privy offers low-level APIs you can use to interact with wallets and user objec…" at bounding box center [778, 488] width 330 height 25
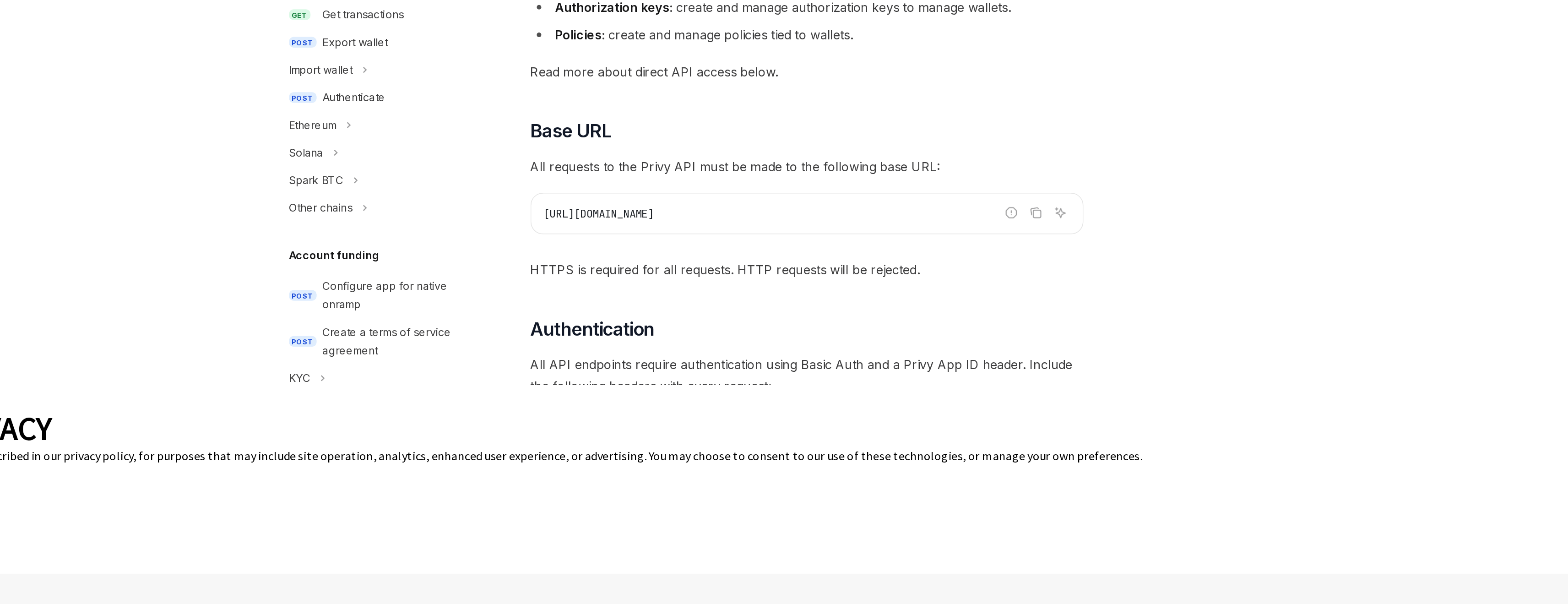
scroll to position [340, 0]
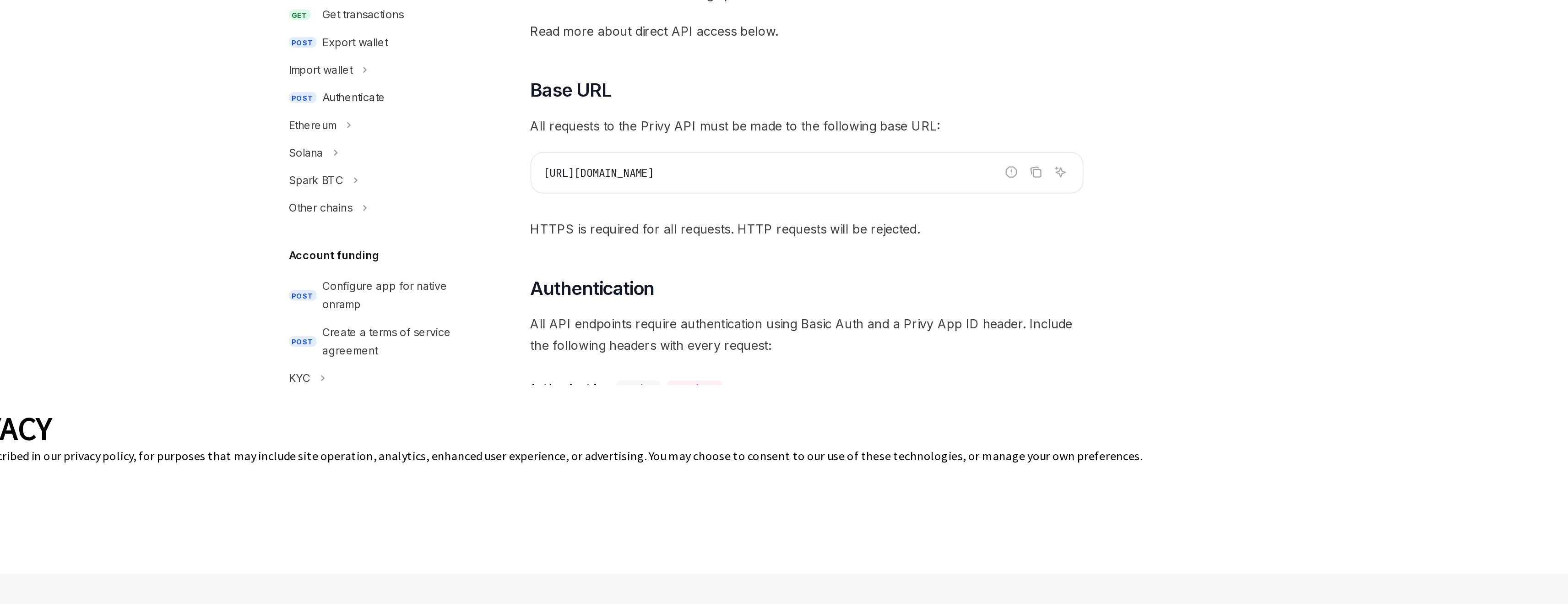
type textarea "*"
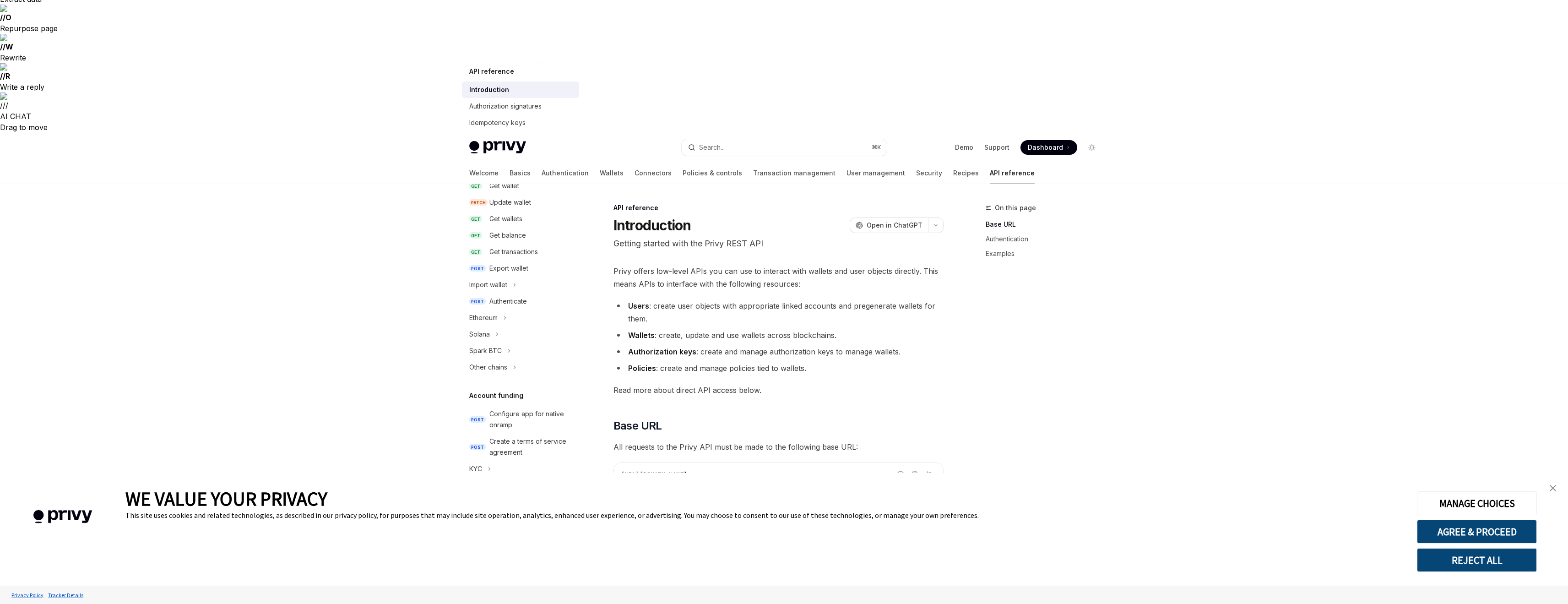
scroll to position [286, 0]
